Goal: Task Accomplishment & Management: Manage account settings

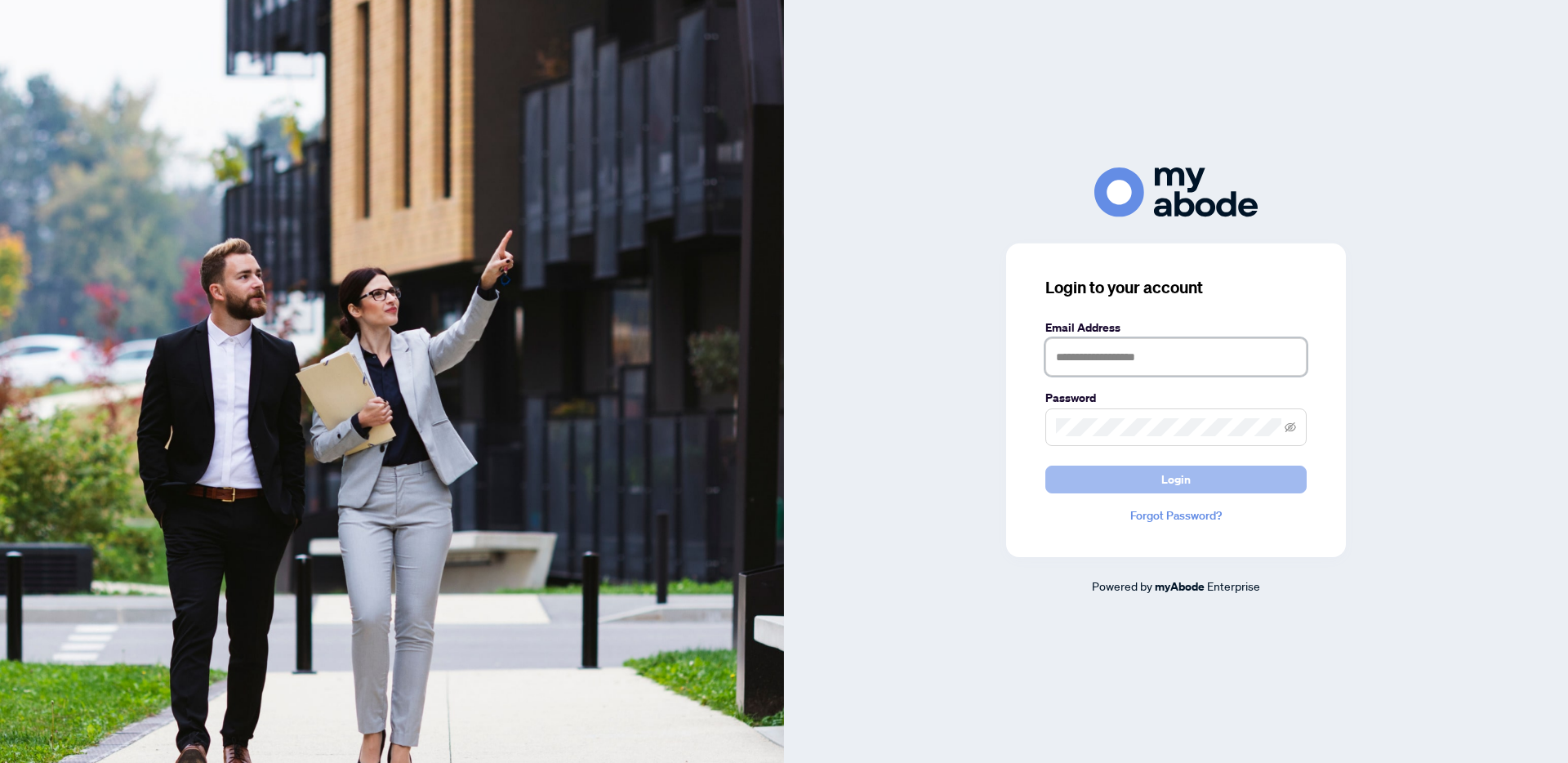
type input "**********"
click at [1190, 482] on button "Login" at bounding box center [1176, 480] width 262 height 28
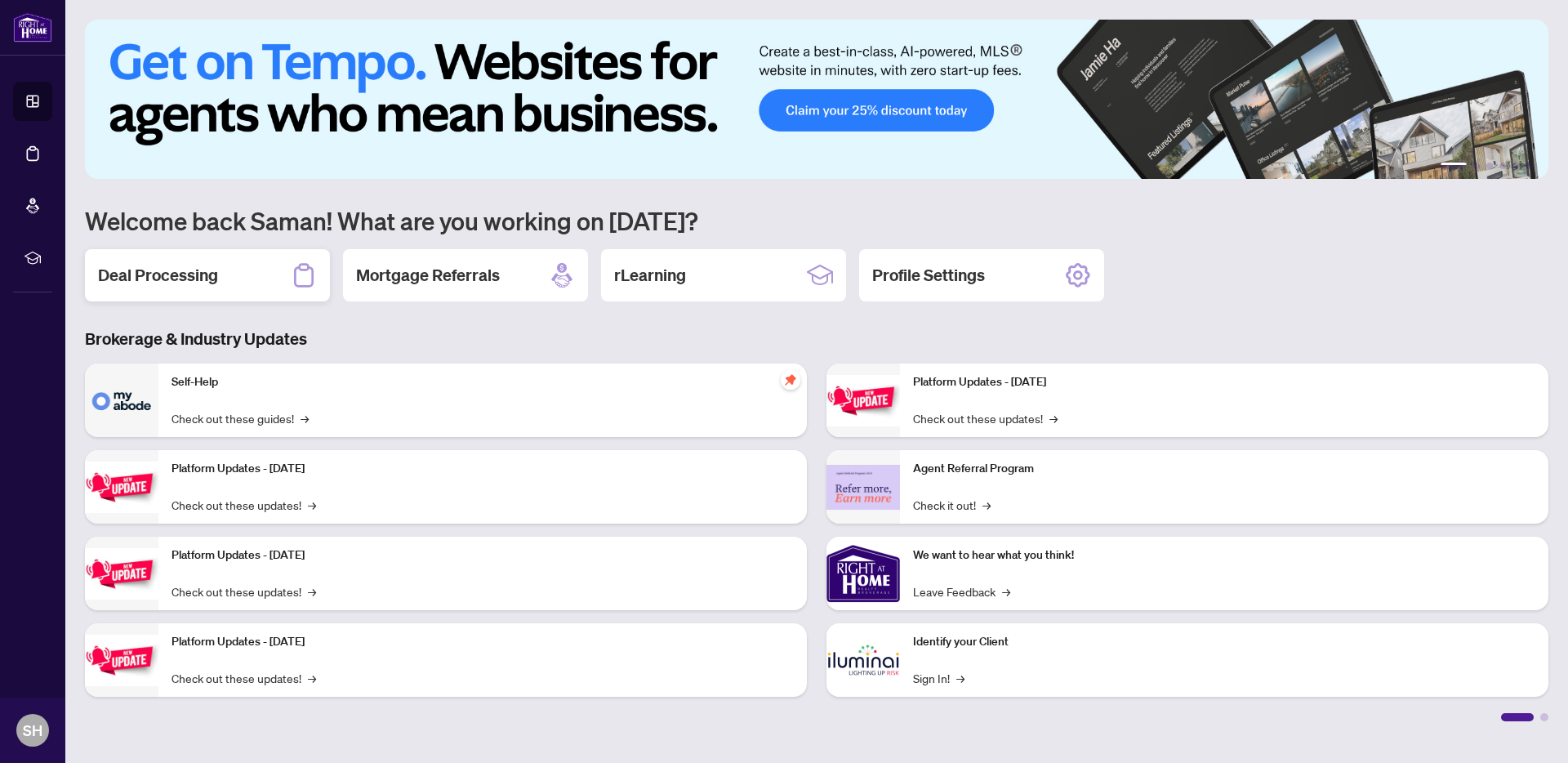
click at [183, 281] on h2 "Deal Processing" at bounding box center [157, 275] width 120 height 23
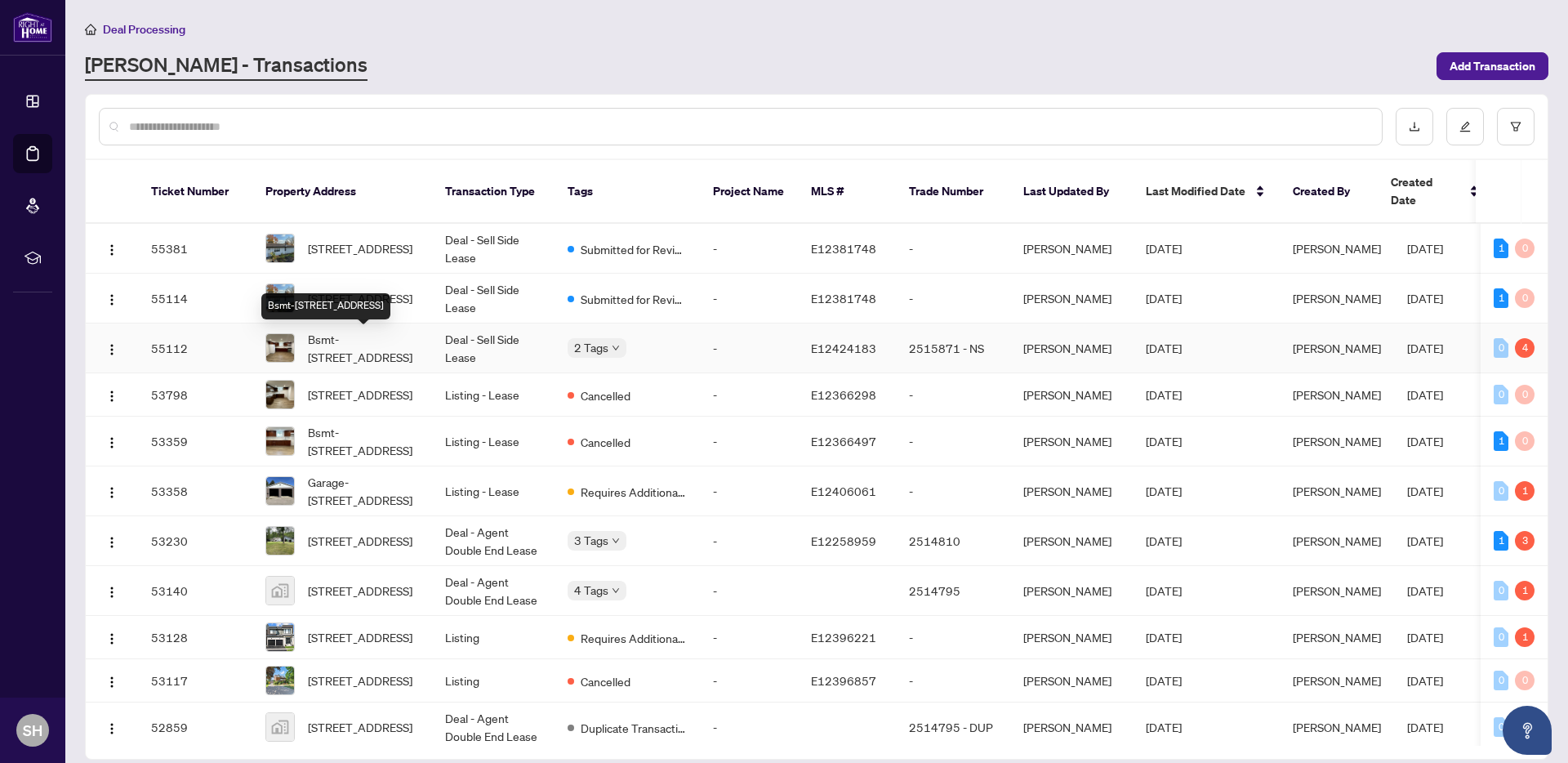
click at [372, 354] on span "Bsmt-[STREET_ADDRESS]" at bounding box center [363, 347] width 111 height 36
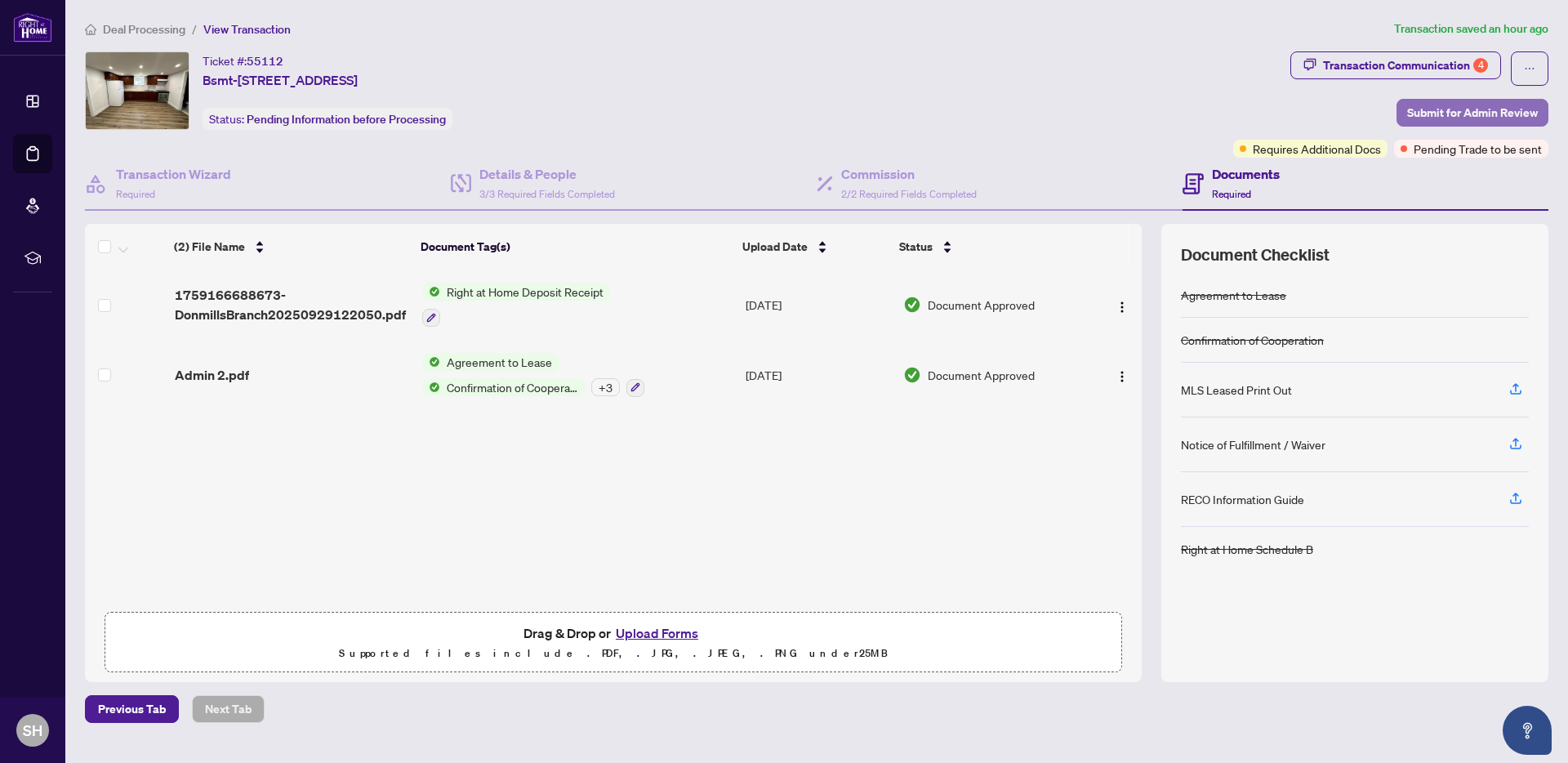
click at [1449, 115] on span "Submit for Admin Review" at bounding box center [1473, 113] width 130 height 26
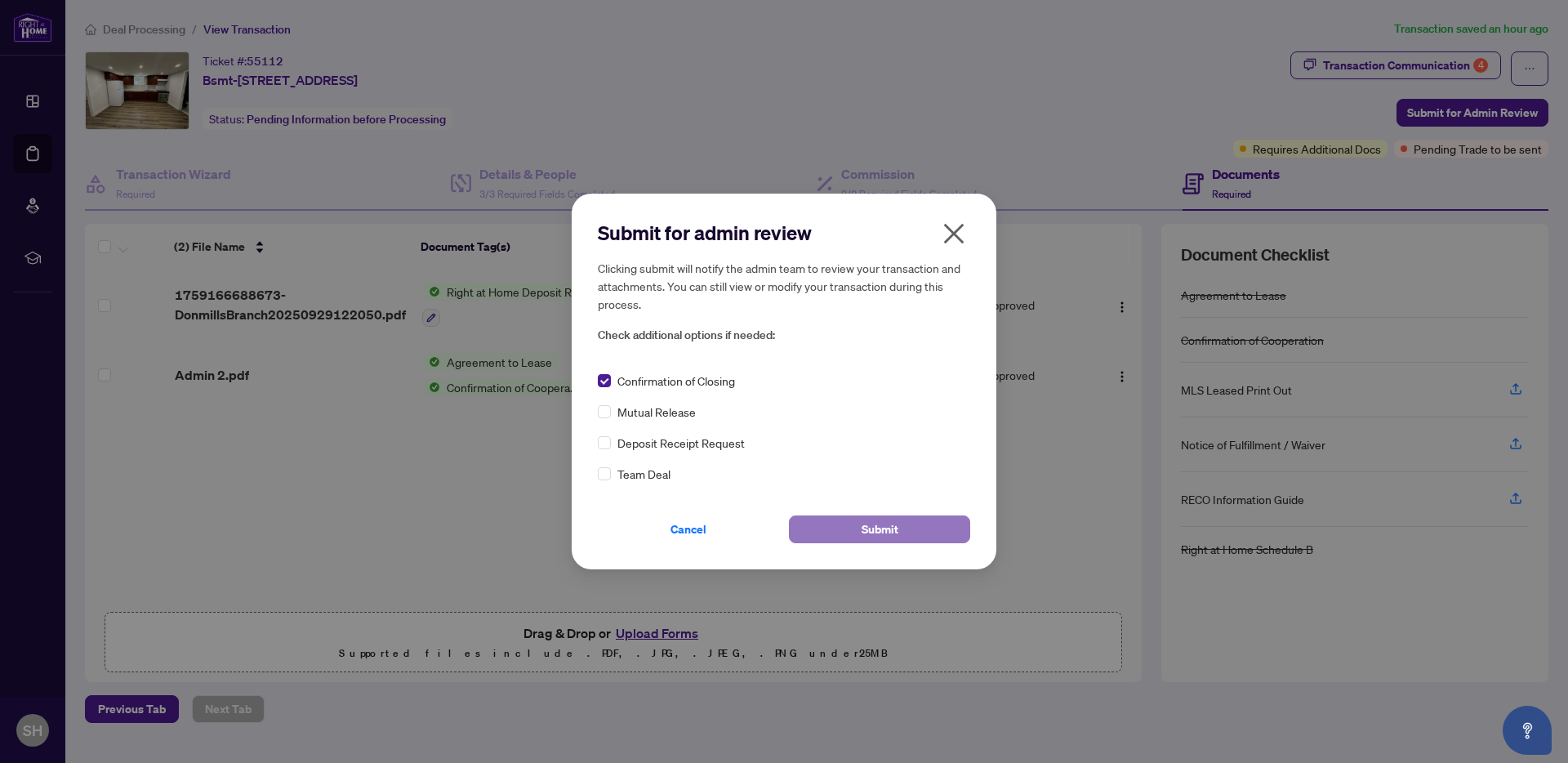
click at [881, 530] on span "Submit" at bounding box center [879, 529] width 36 height 26
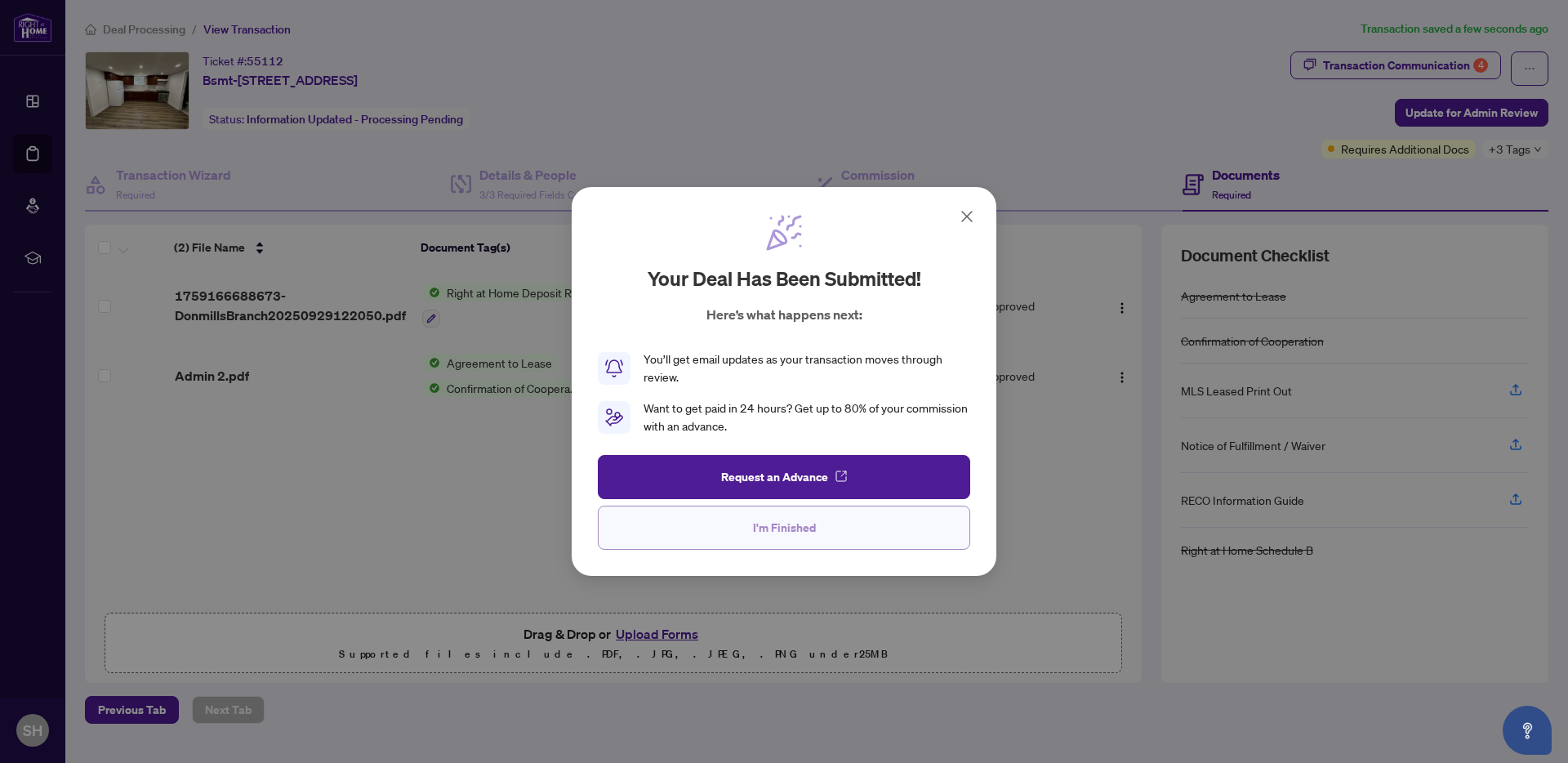
click at [723, 535] on button "I'm Finished" at bounding box center [784, 527] width 373 height 44
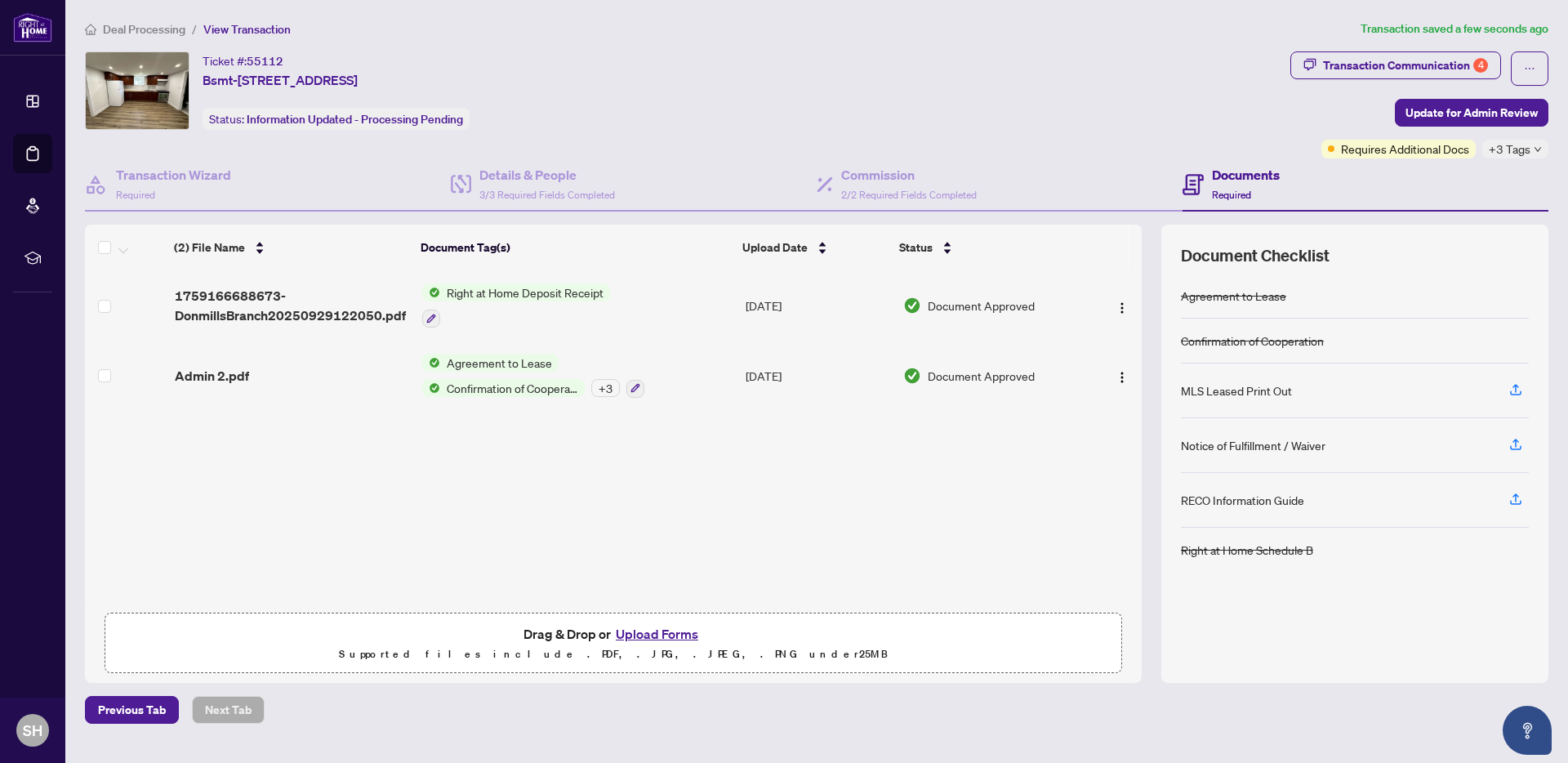
click at [156, 30] on span "Deal Processing" at bounding box center [143, 30] width 83 height 15
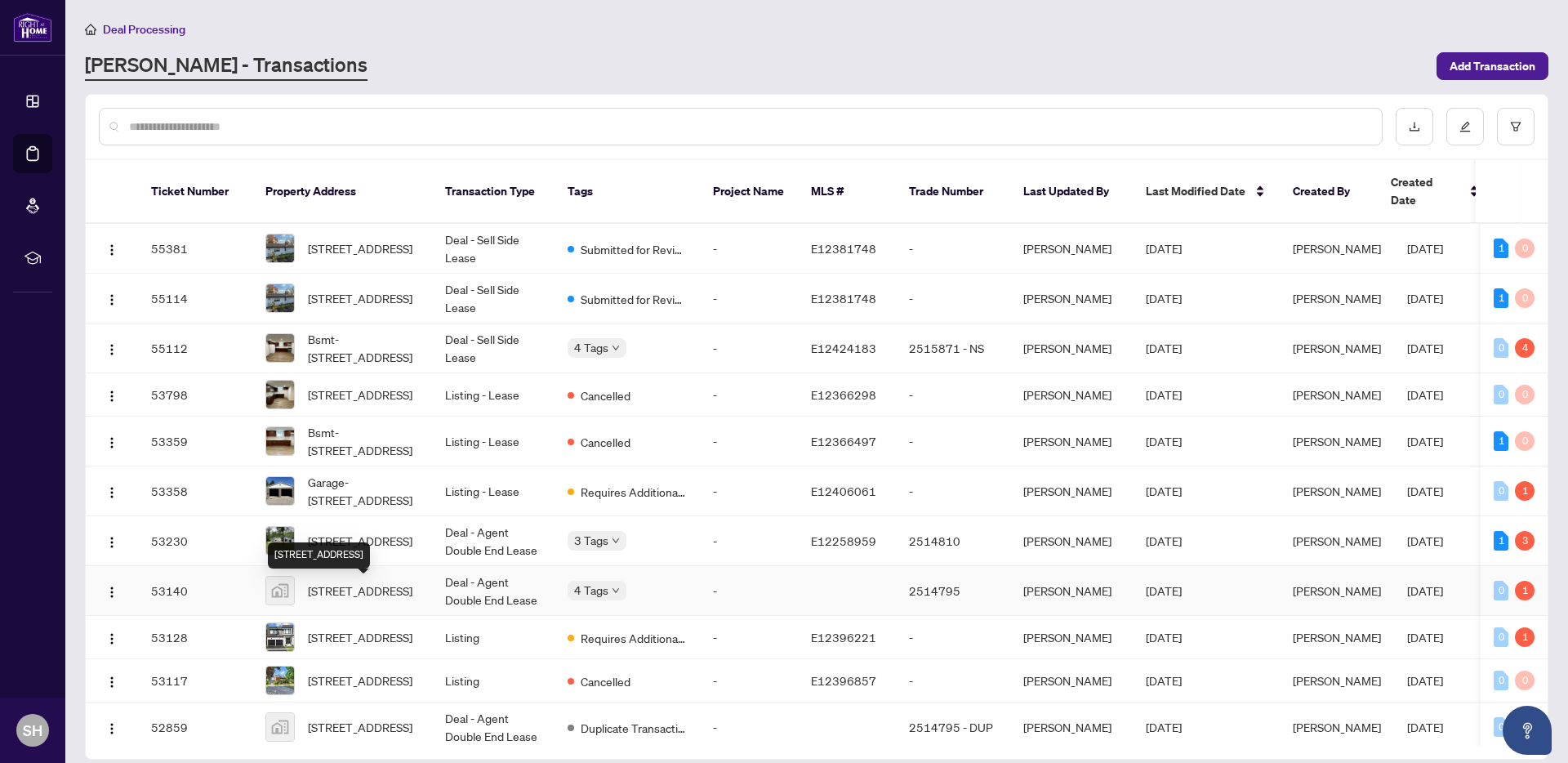
click at [370, 594] on span "[STREET_ADDRESS]" at bounding box center [361, 590] width 104 height 18
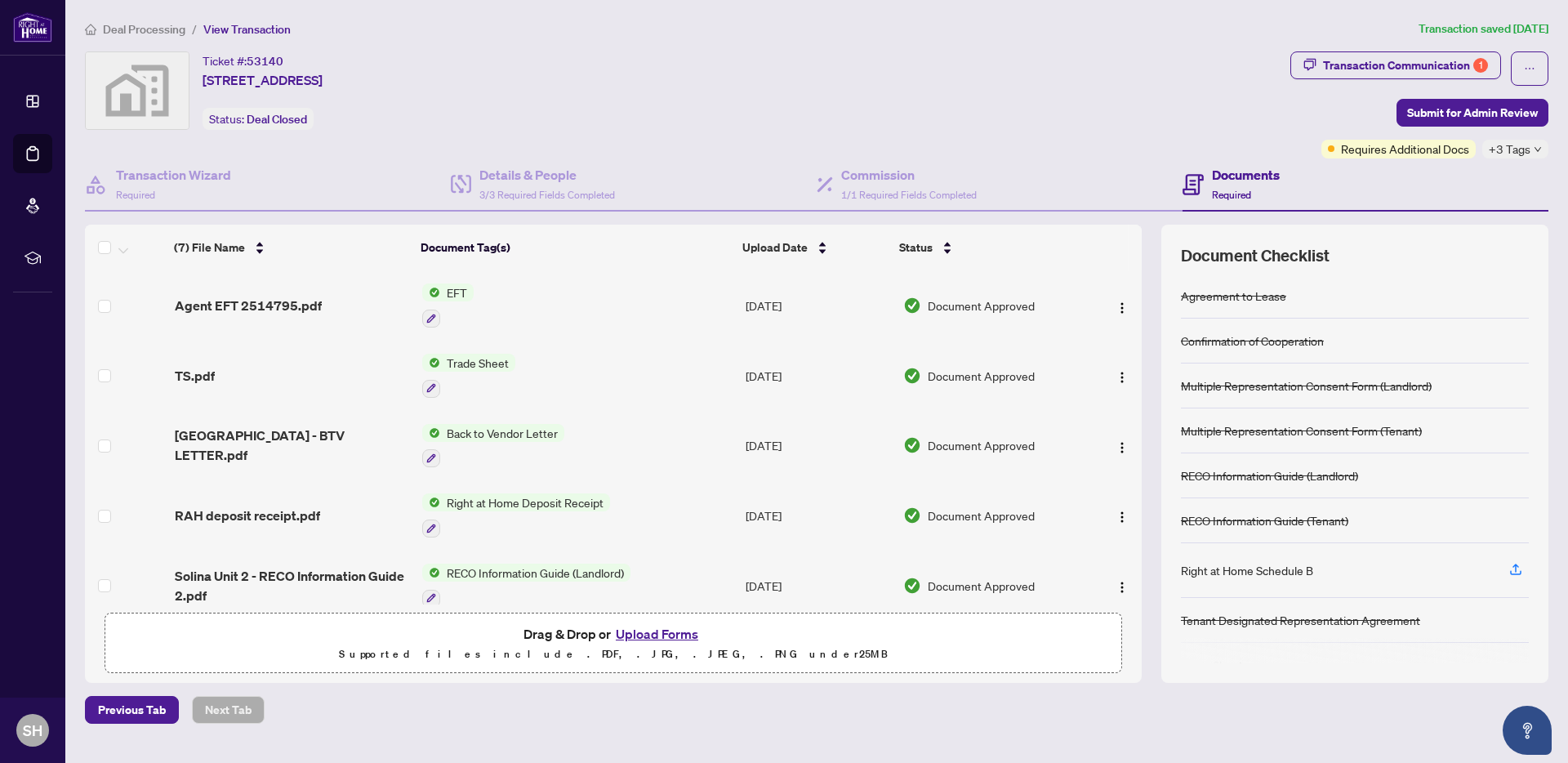
click at [507, 303] on td "EFT" at bounding box center [577, 305] width 323 height 70
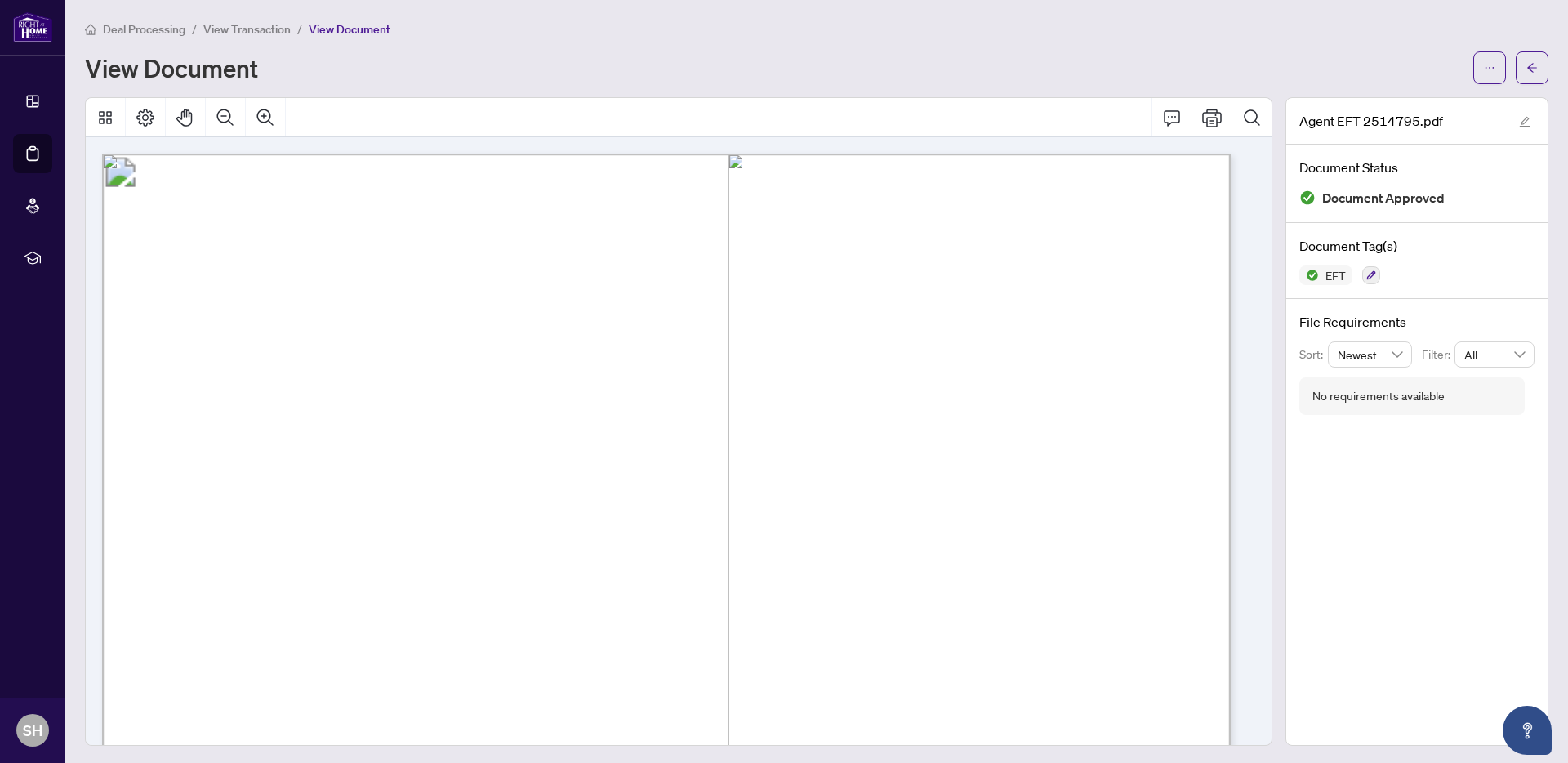
click at [165, 24] on span "Deal Processing" at bounding box center [143, 30] width 83 height 15
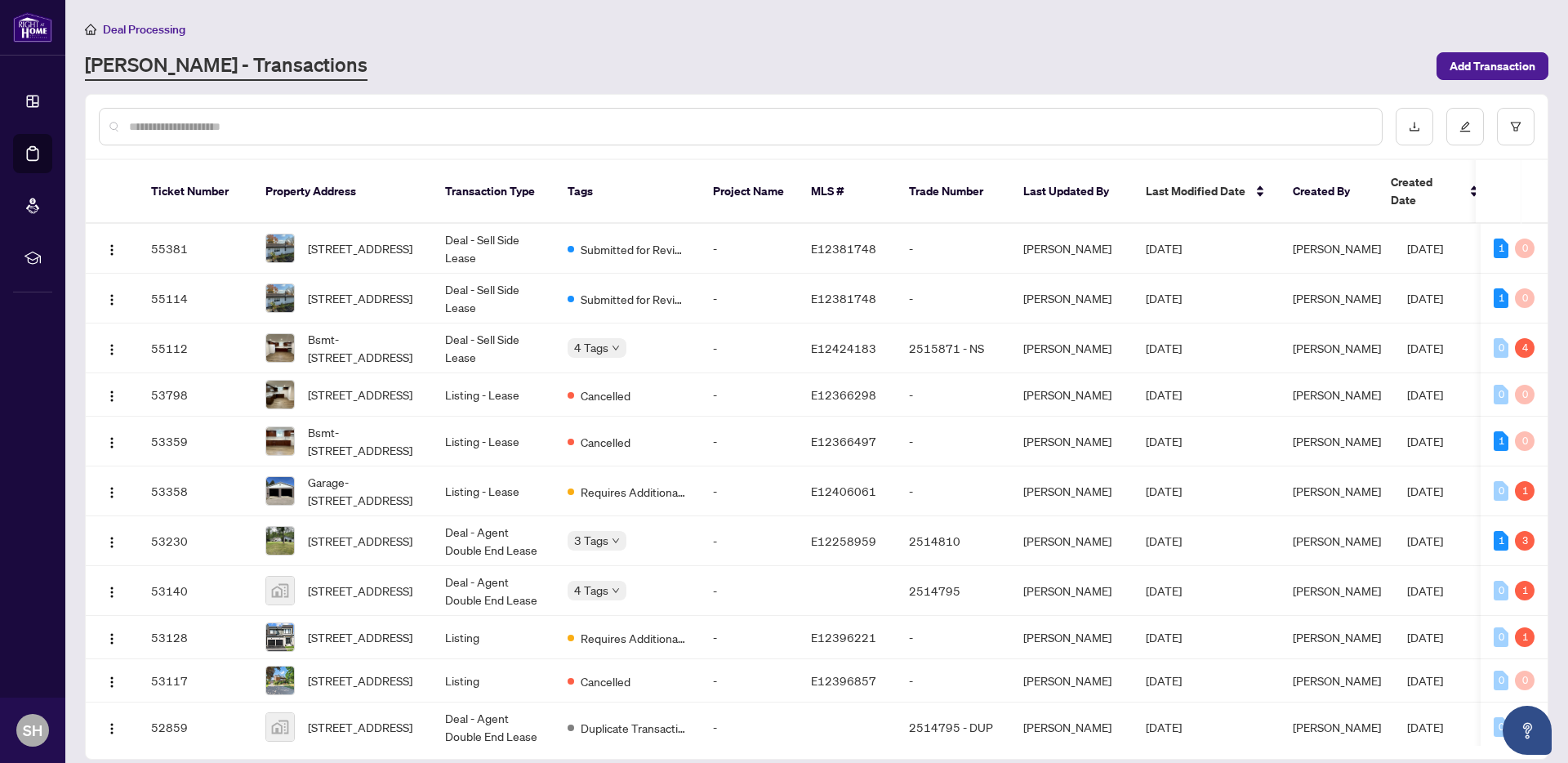
click at [229, 124] on input "text" at bounding box center [749, 126] width 1240 height 18
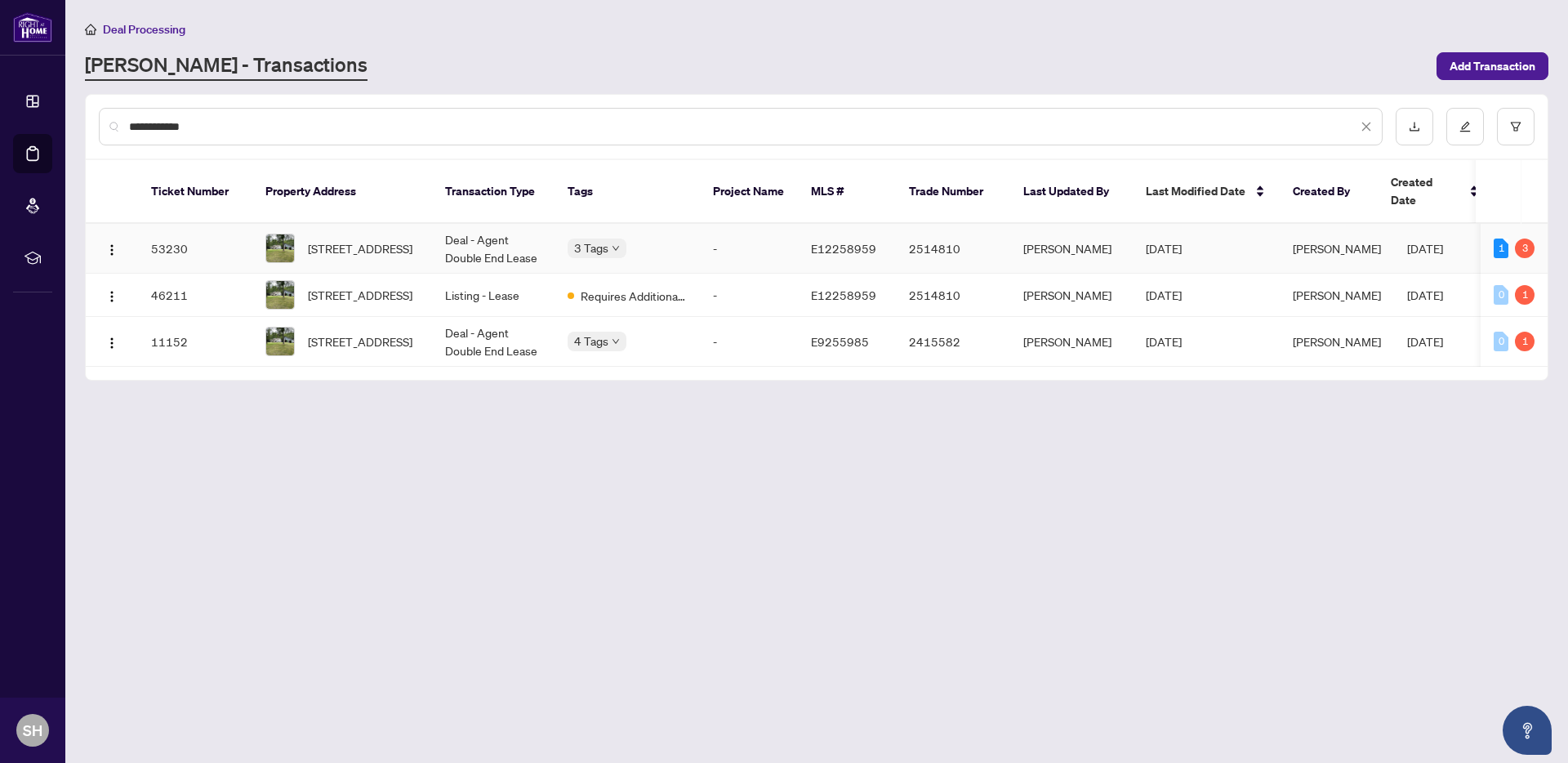
type input "**********"
click at [340, 252] on span "[STREET_ADDRESS]" at bounding box center [361, 248] width 104 height 18
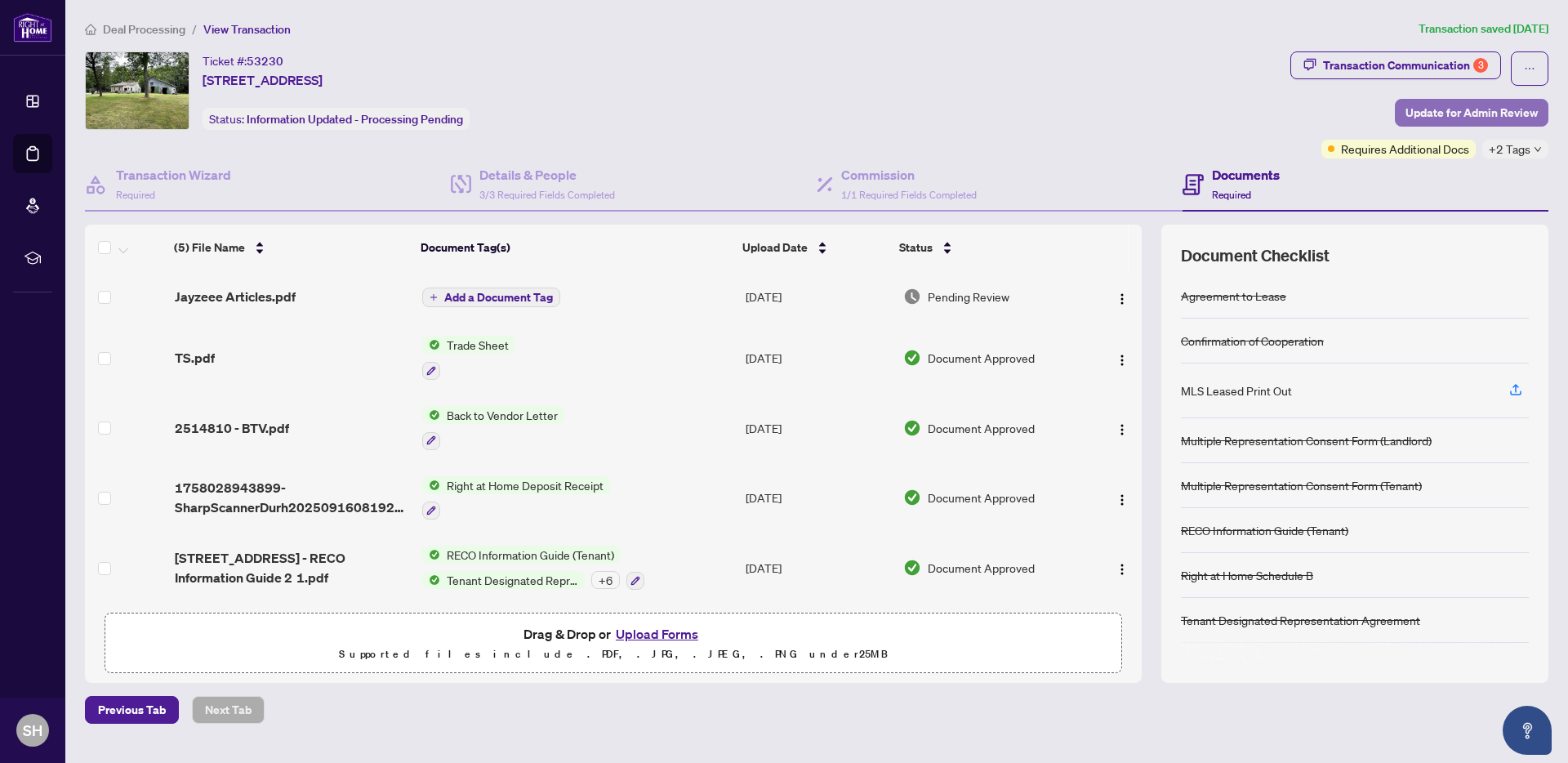
click at [1458, 105] on span "Update for Admin Review" at bounding box center [1472, 113] width 132 height 26
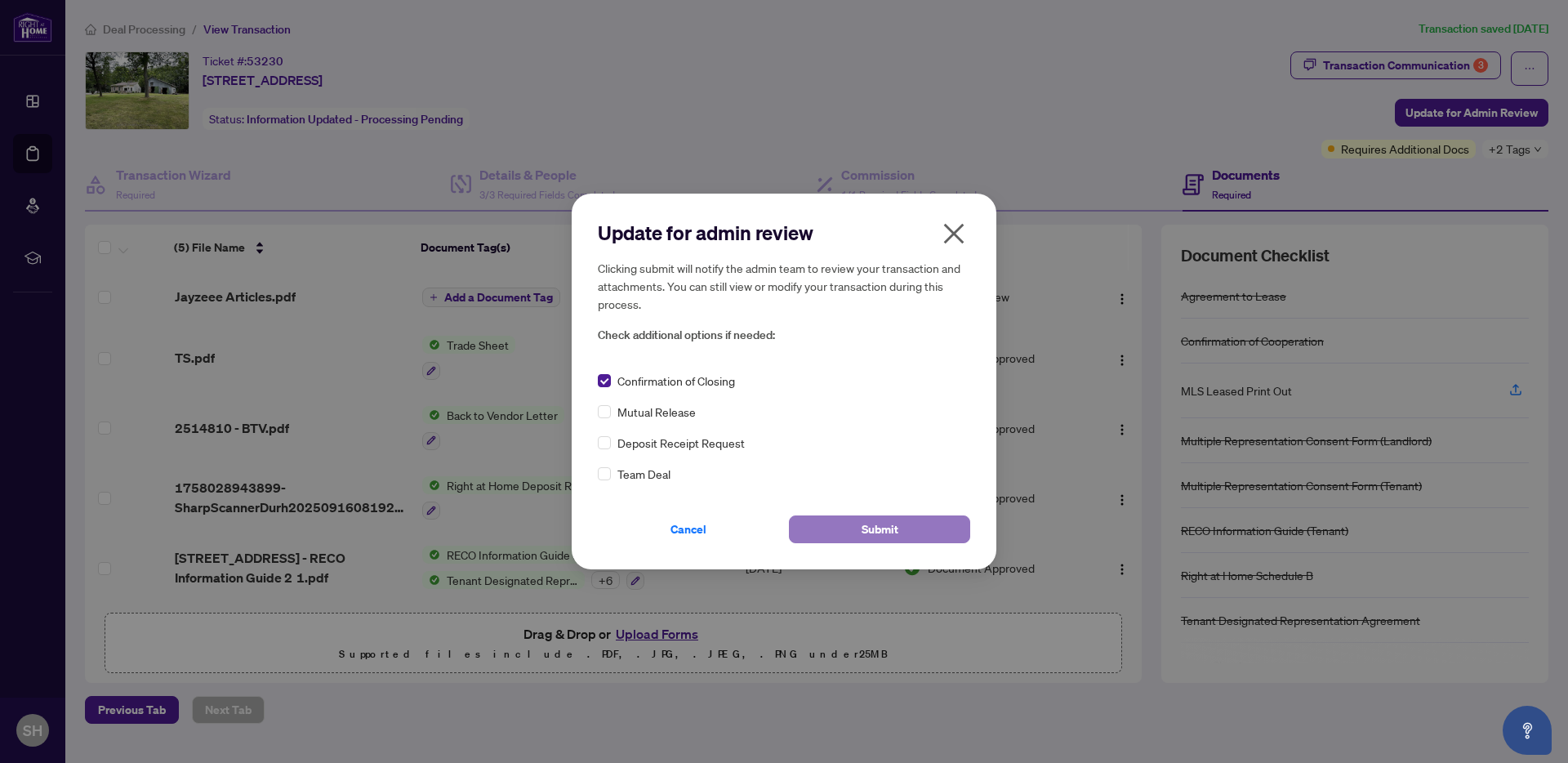
click at [908, 532] on button "Submit" at bounding box center [879, 529] width 182 height 28
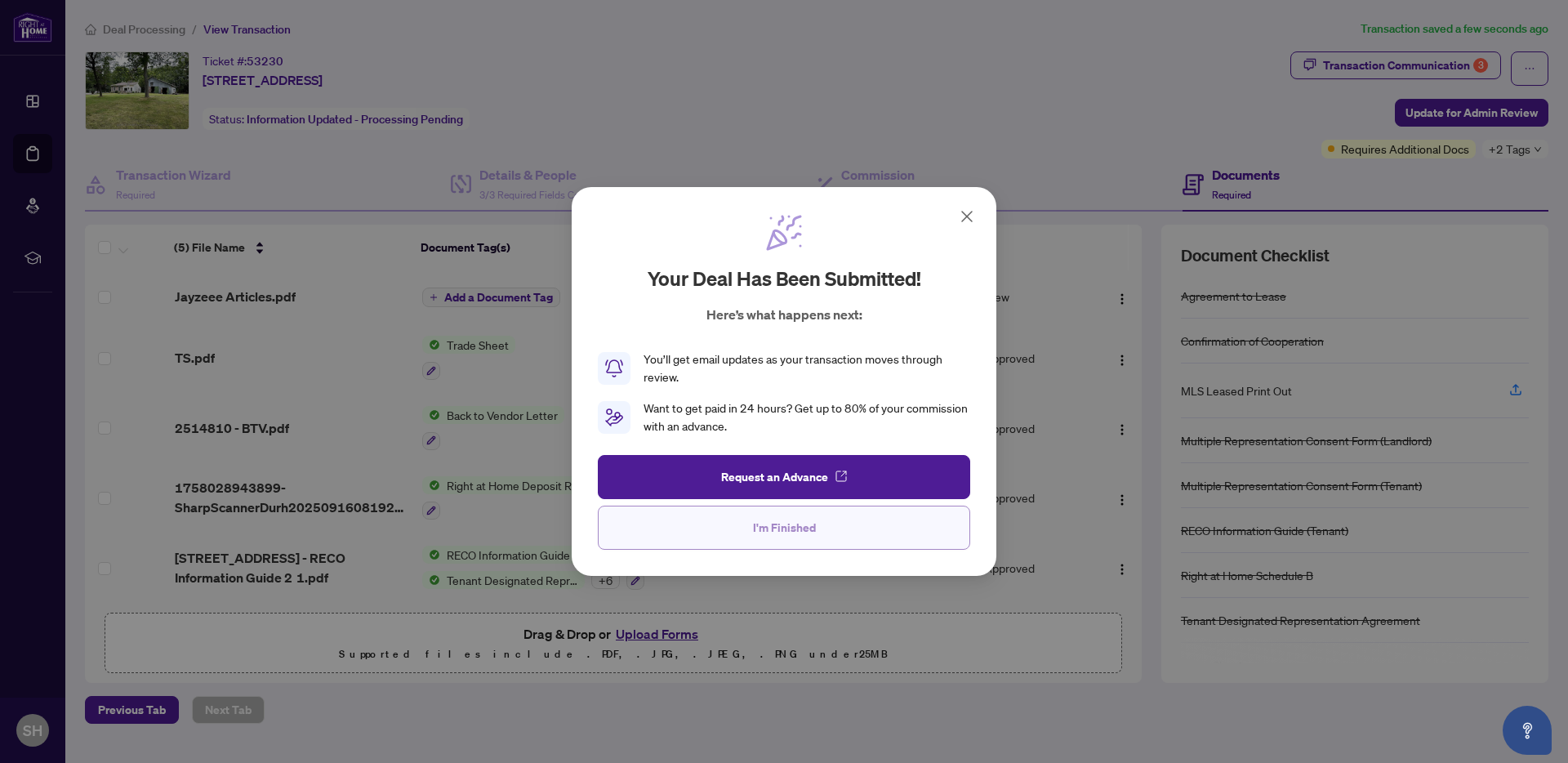
click at [791, 538] on span "I'm Finished" at bounding box center [784, 527] width 63 height 26
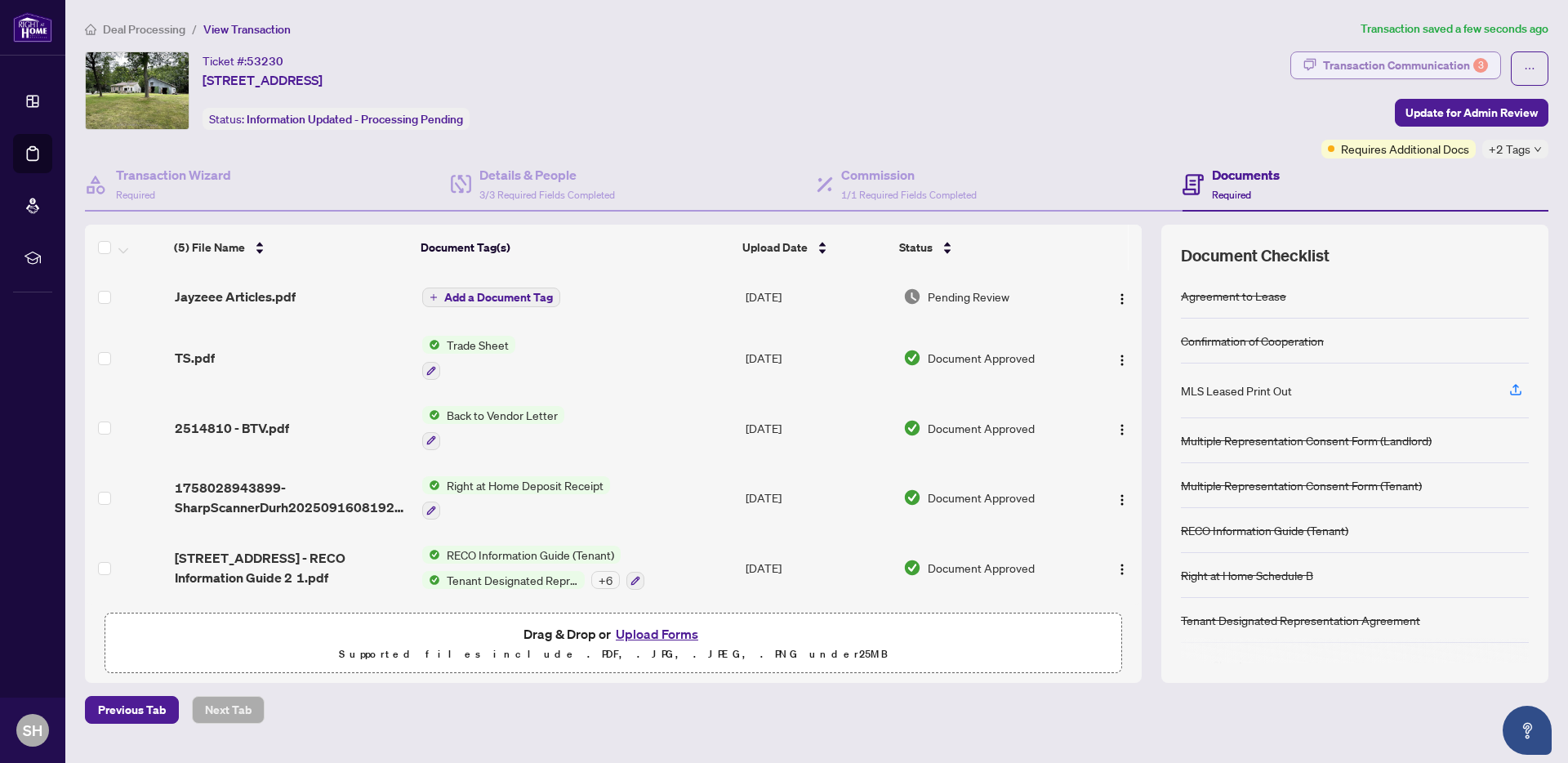
click at [1443, 70] on div "Transaction Communication 3" at bounding box center [1405, 65] width 165 height 26
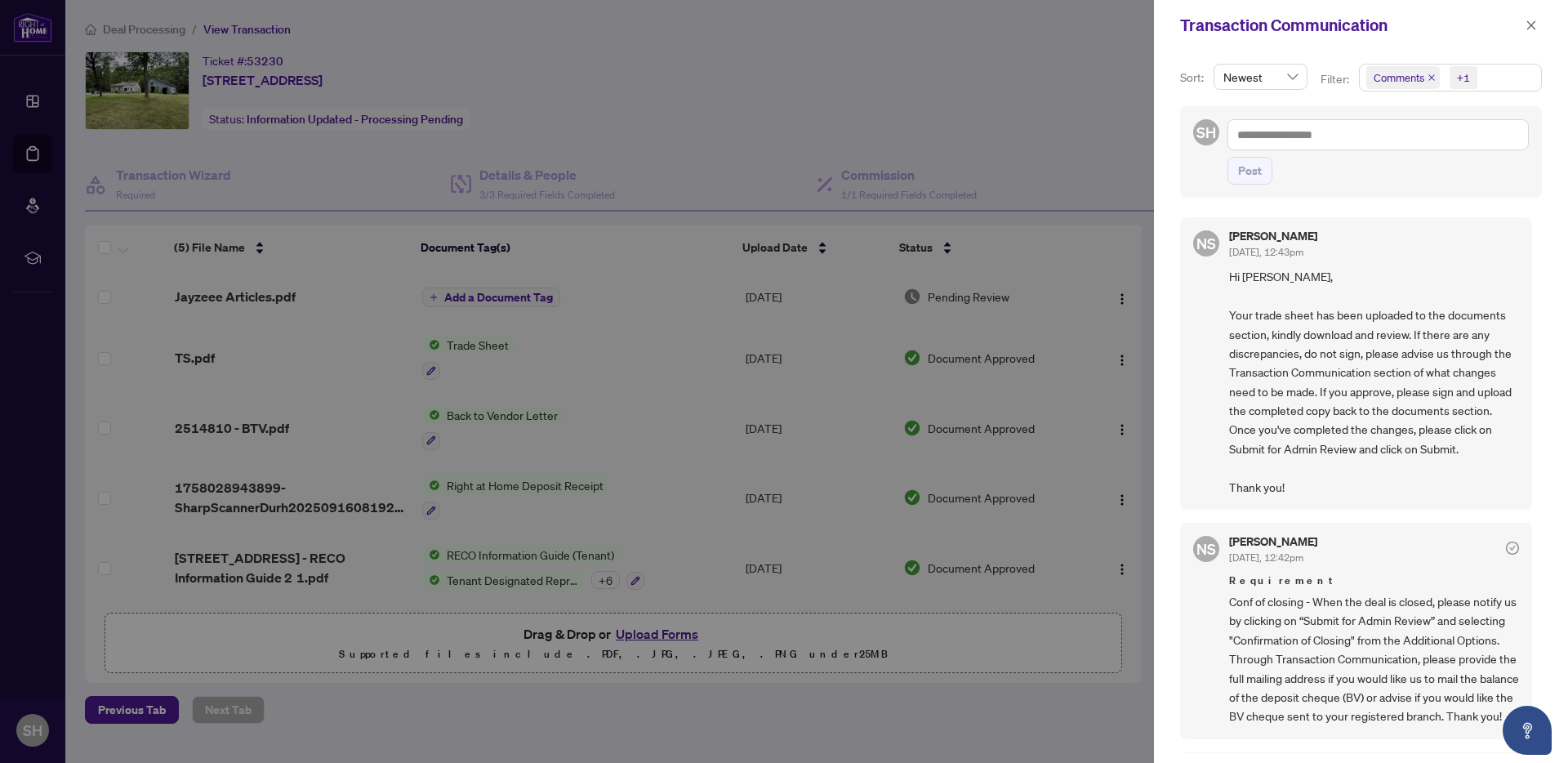
scroll to position [21, 0]
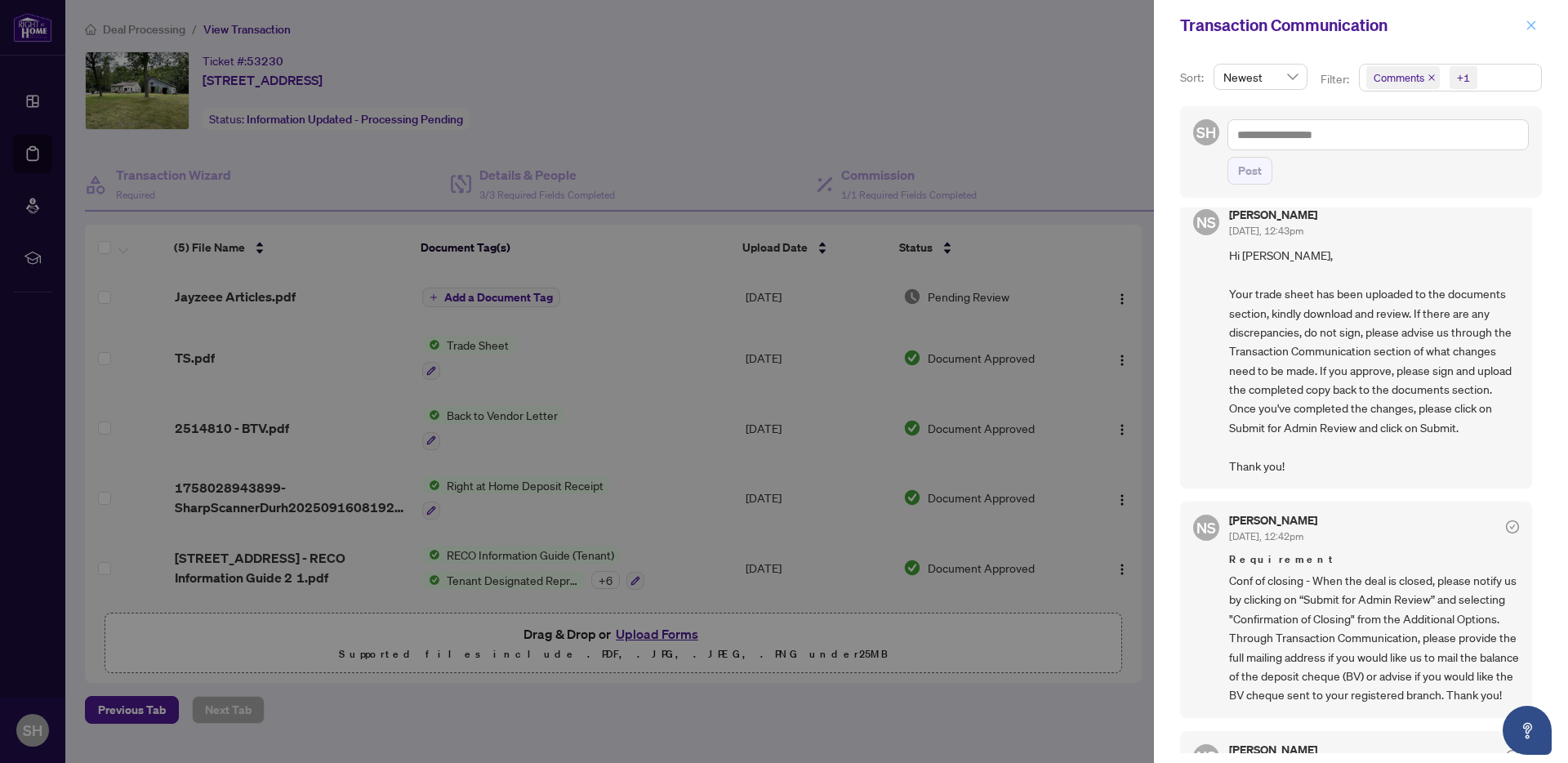
click at [1534, 29] on icon "close" at bounding box center [1532, 25] width 11 height 11
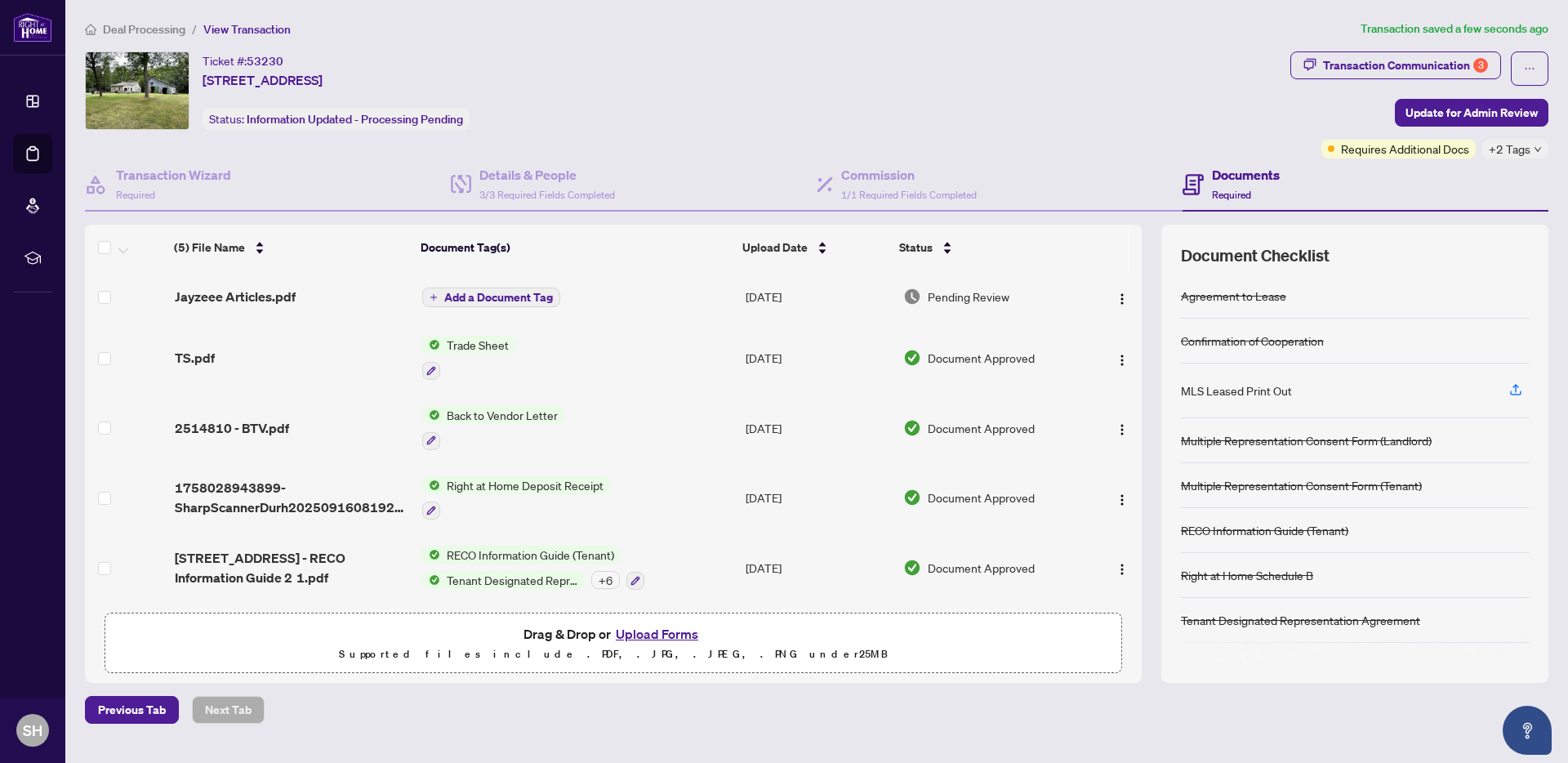
click at [305, 356] on div "TS.pdf" at bounding box center [293, 358] width 235 height 20
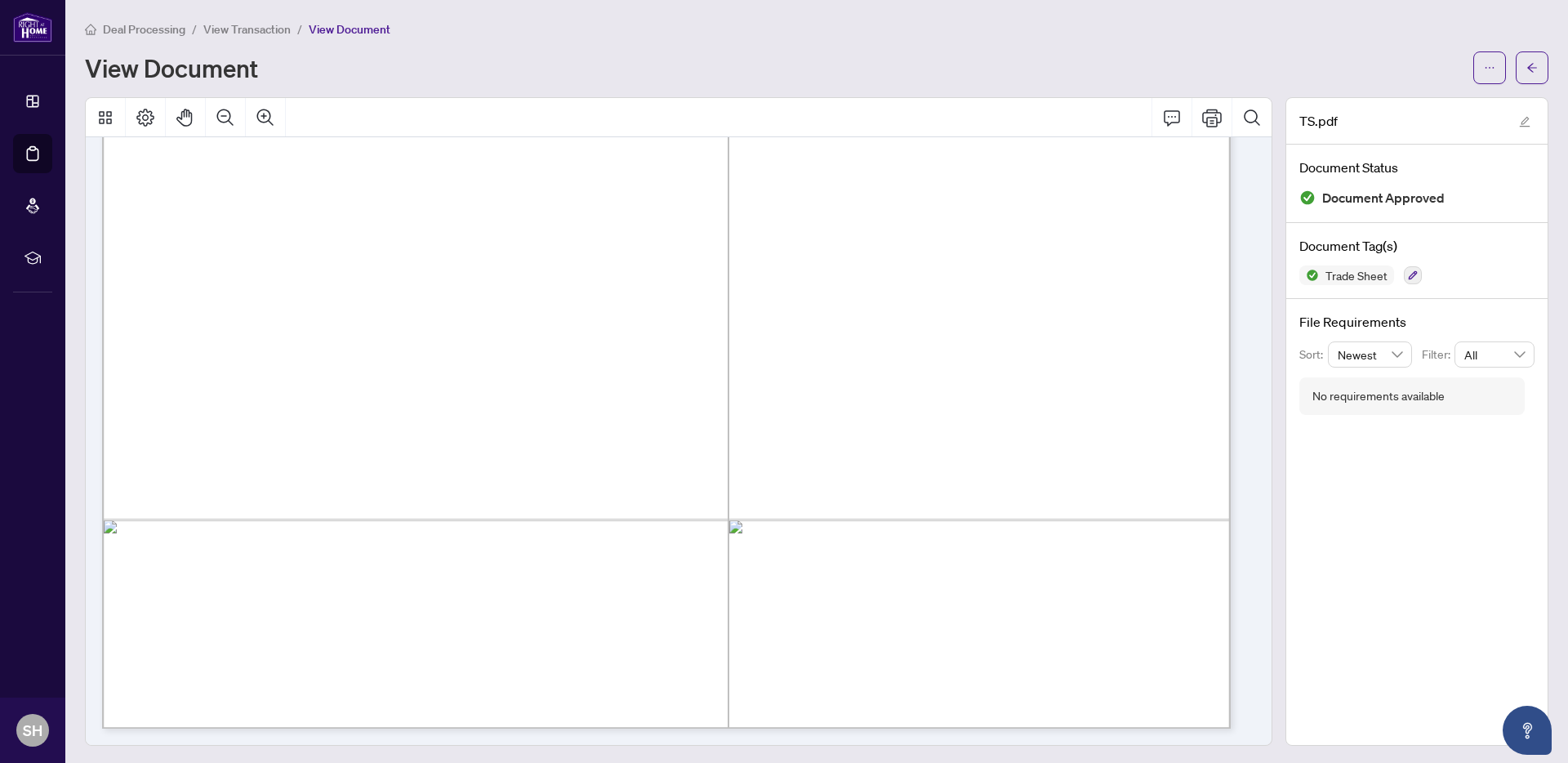
scroll to position [549, 0]
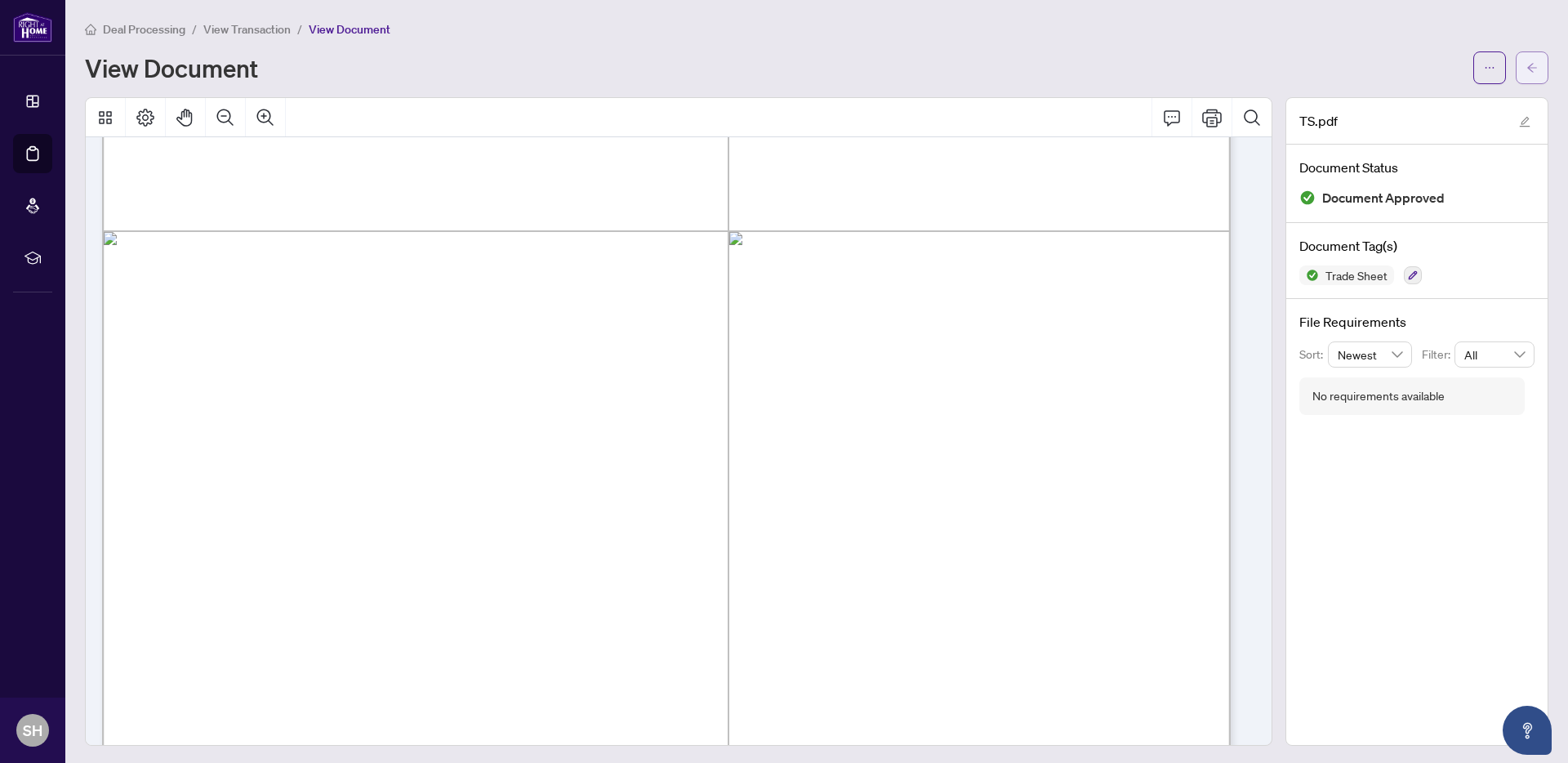
click at [1532, 75] on button "button" at bounding box center [1532, 67] width 33 height 33
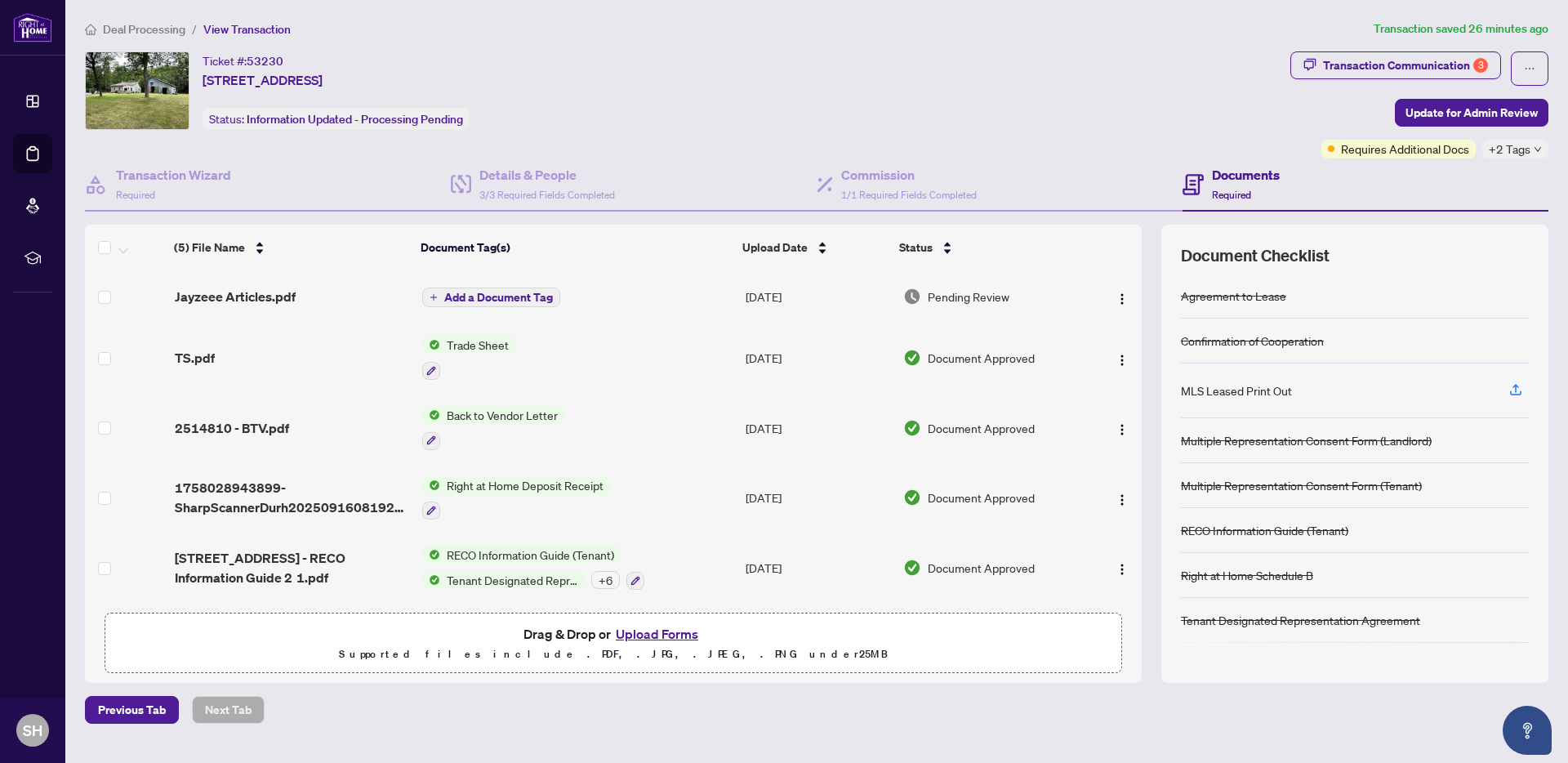
click at [133, 30] on span "Deal Processing" at bounding box center [143, 30] width 83 height 15
